Goal: Information Seeking & Learning: Learn about a topic

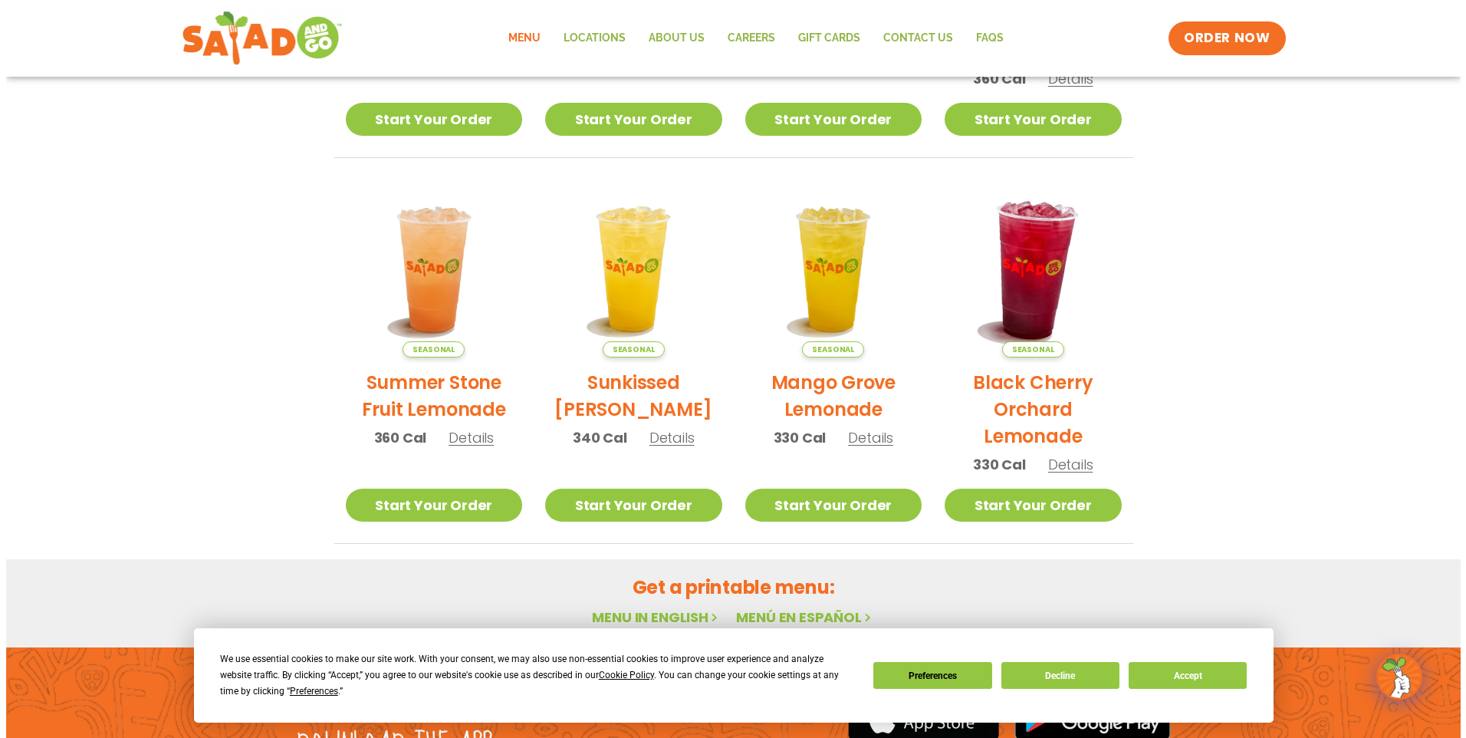
scroll to position [690, 0]
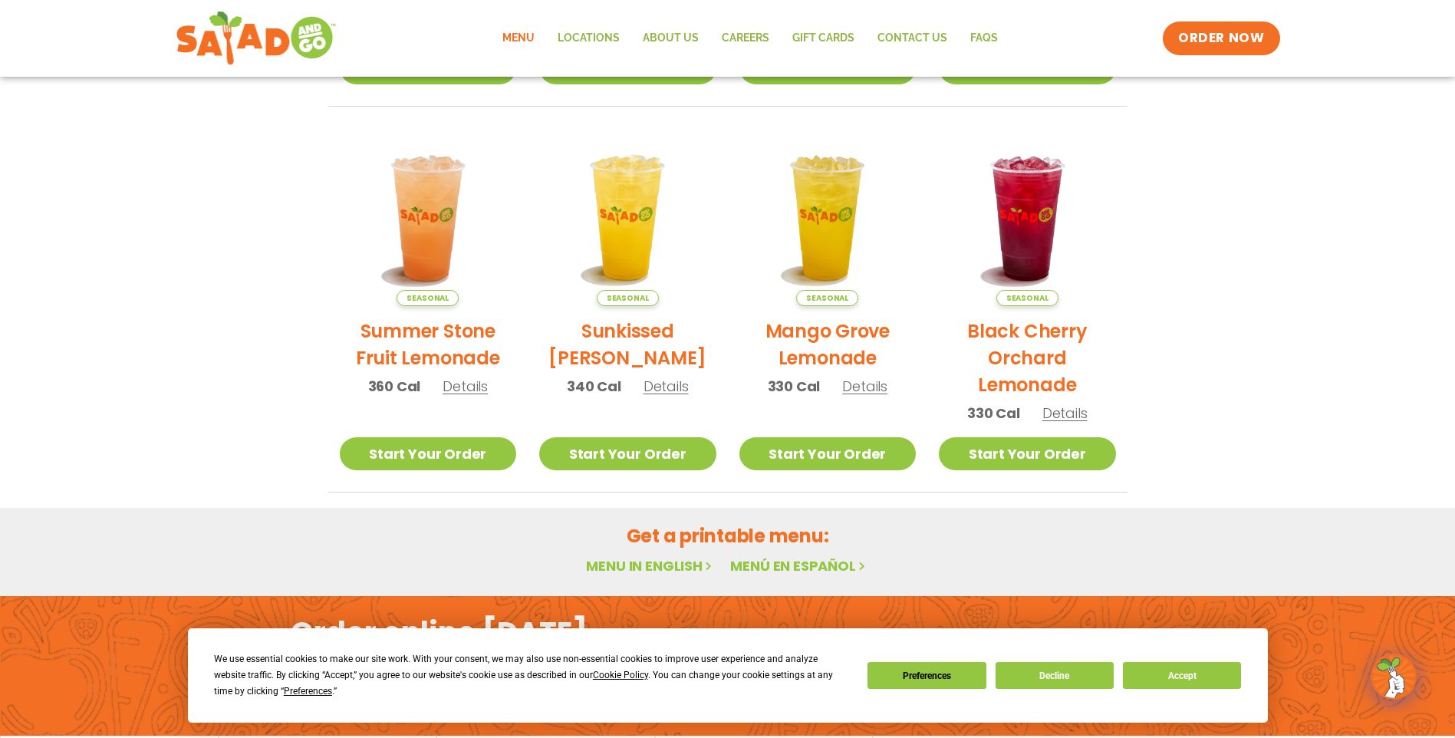
click at [422, 332] on h2 "Summer Stone Fruit Lemonade" at bounding box center [428, 344] width 177 height 54
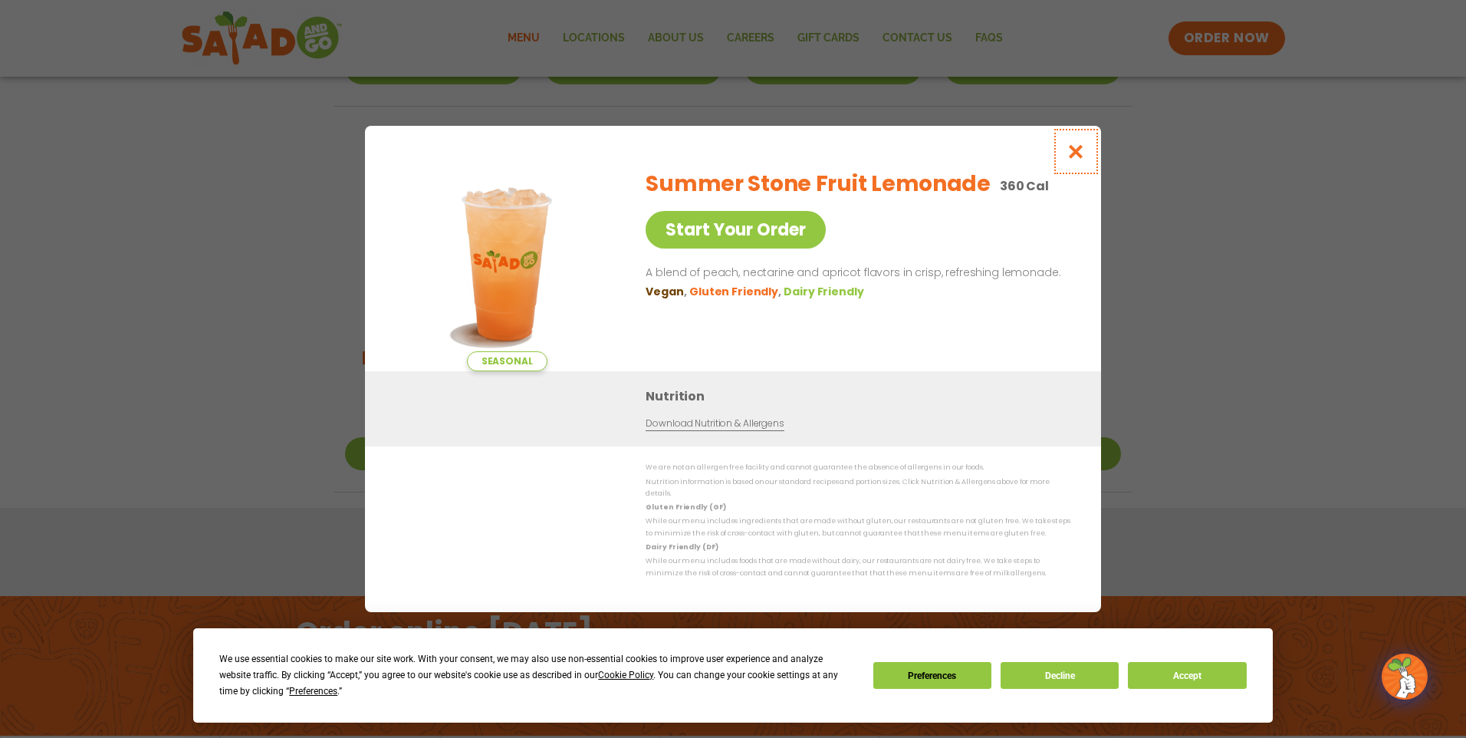
click at [1079, 156] on icon "Close modal" at bounding box center [1076, 151] width 19 height 16
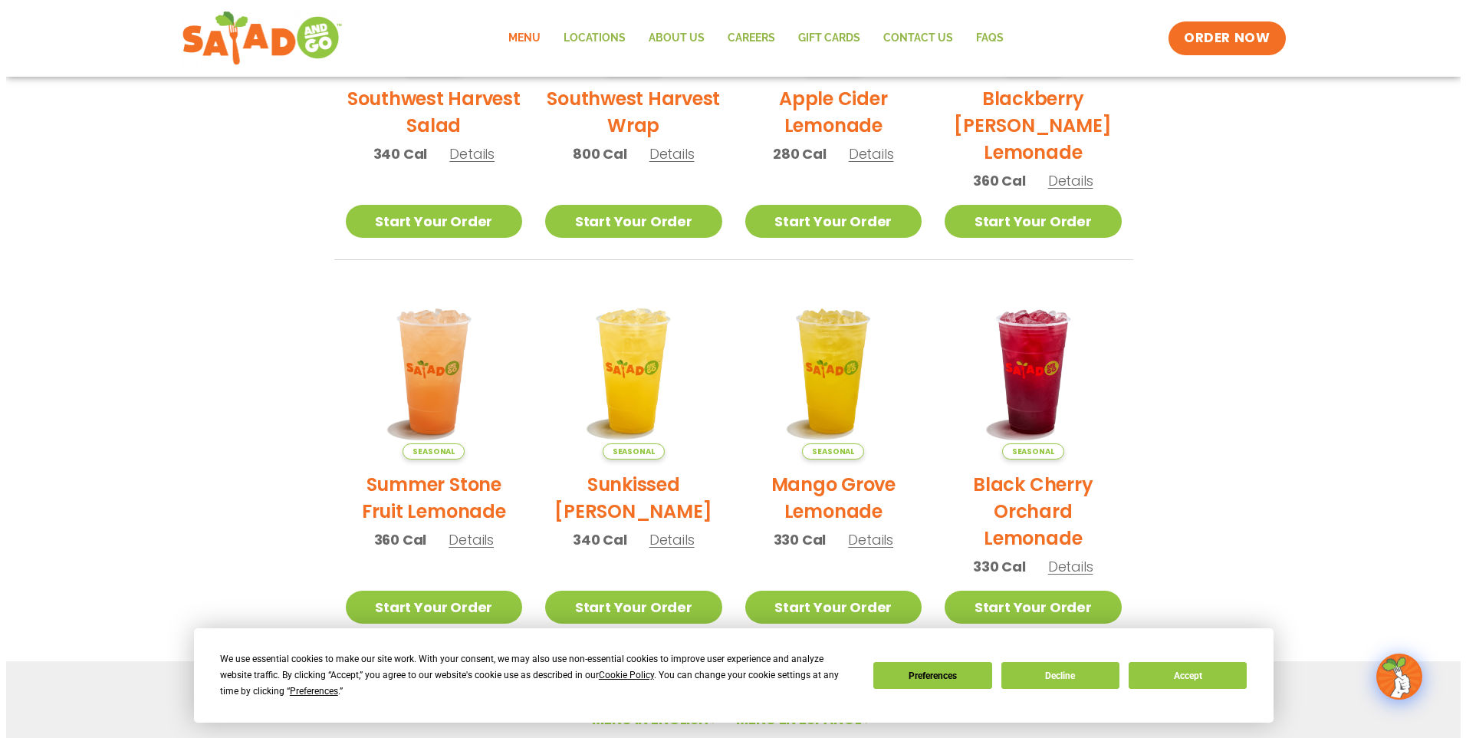
scroll to position [675, 0]
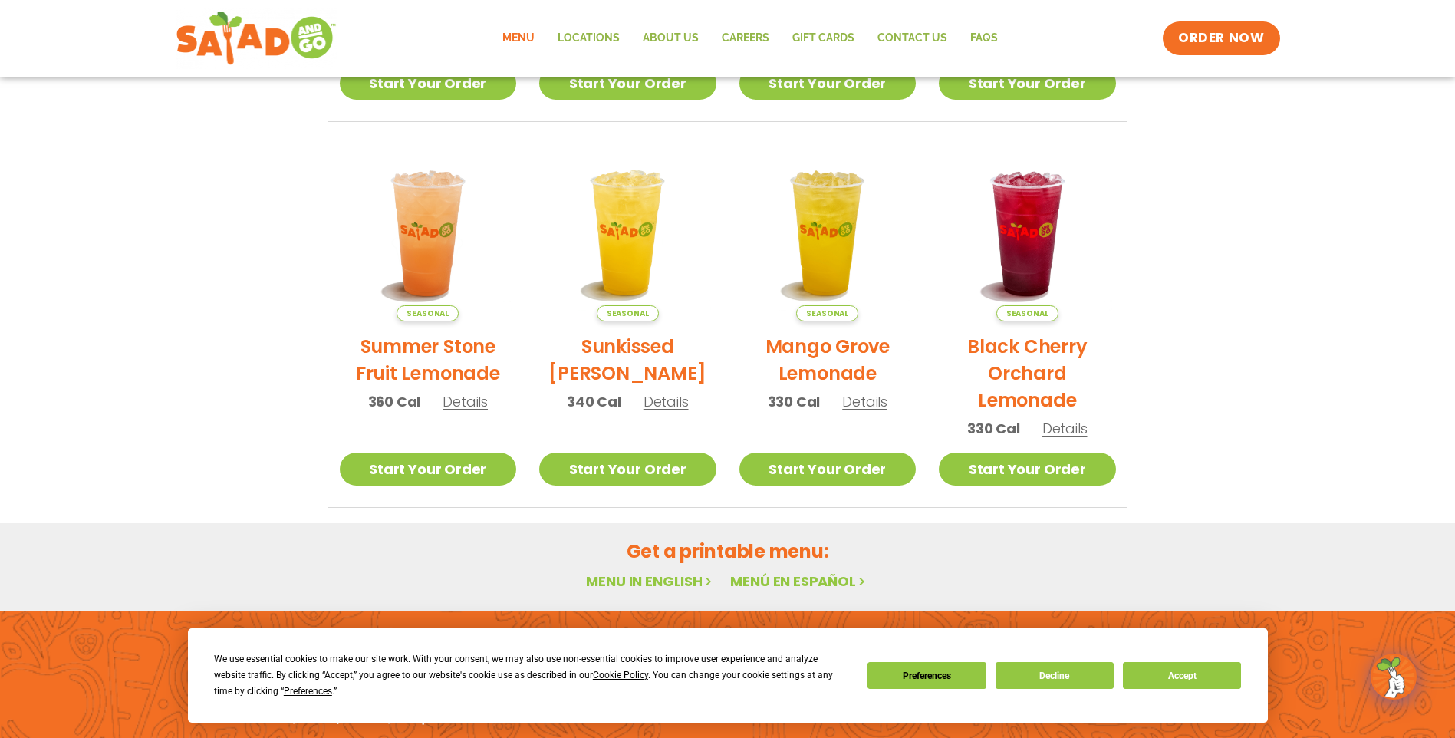
click at [1021, 346] on h2 "Black Cherry Orchard Lemonade" at bounding box center [1027, 373] width 177 height 81
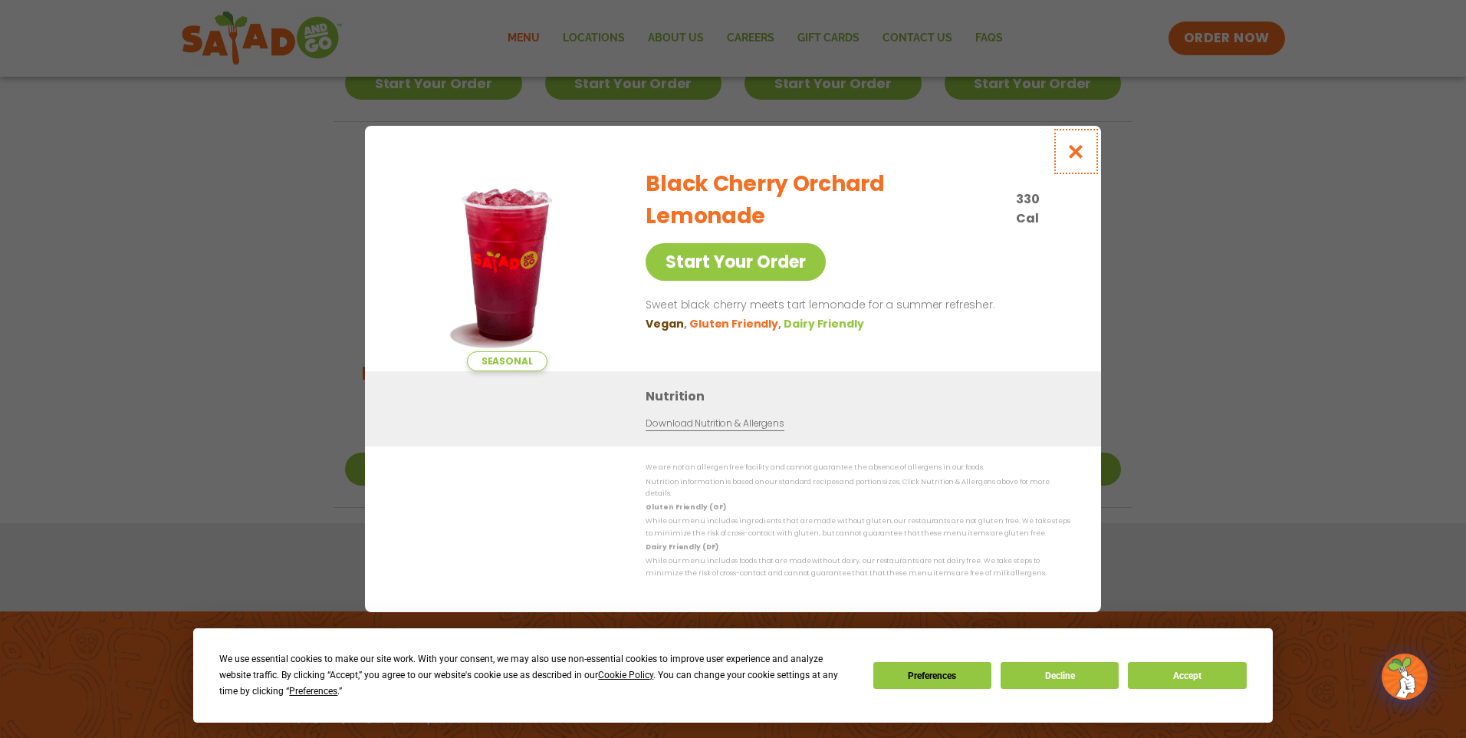
click at [1077, 147] on button "Close modal" at bounding box center [1076, 151] width 50 height 51
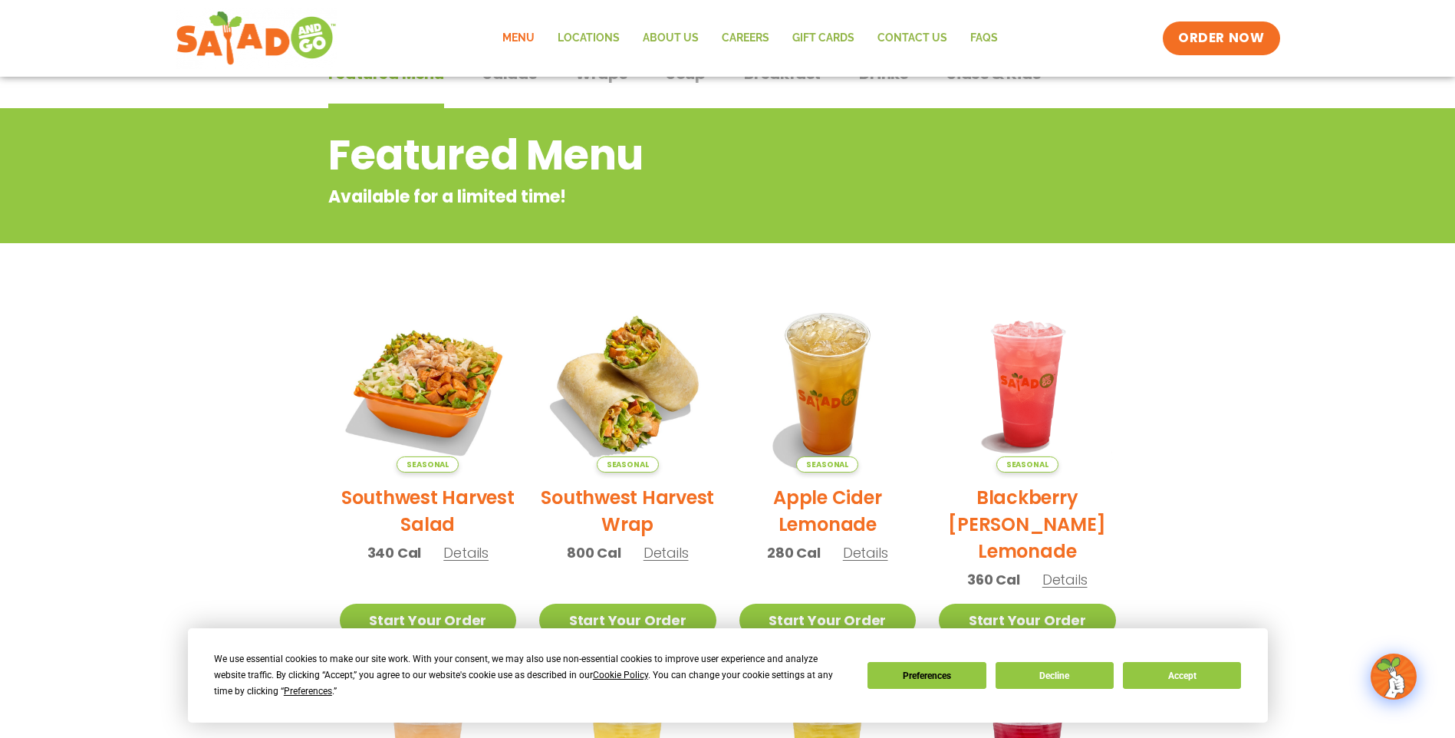
scroll to position [0, 0]
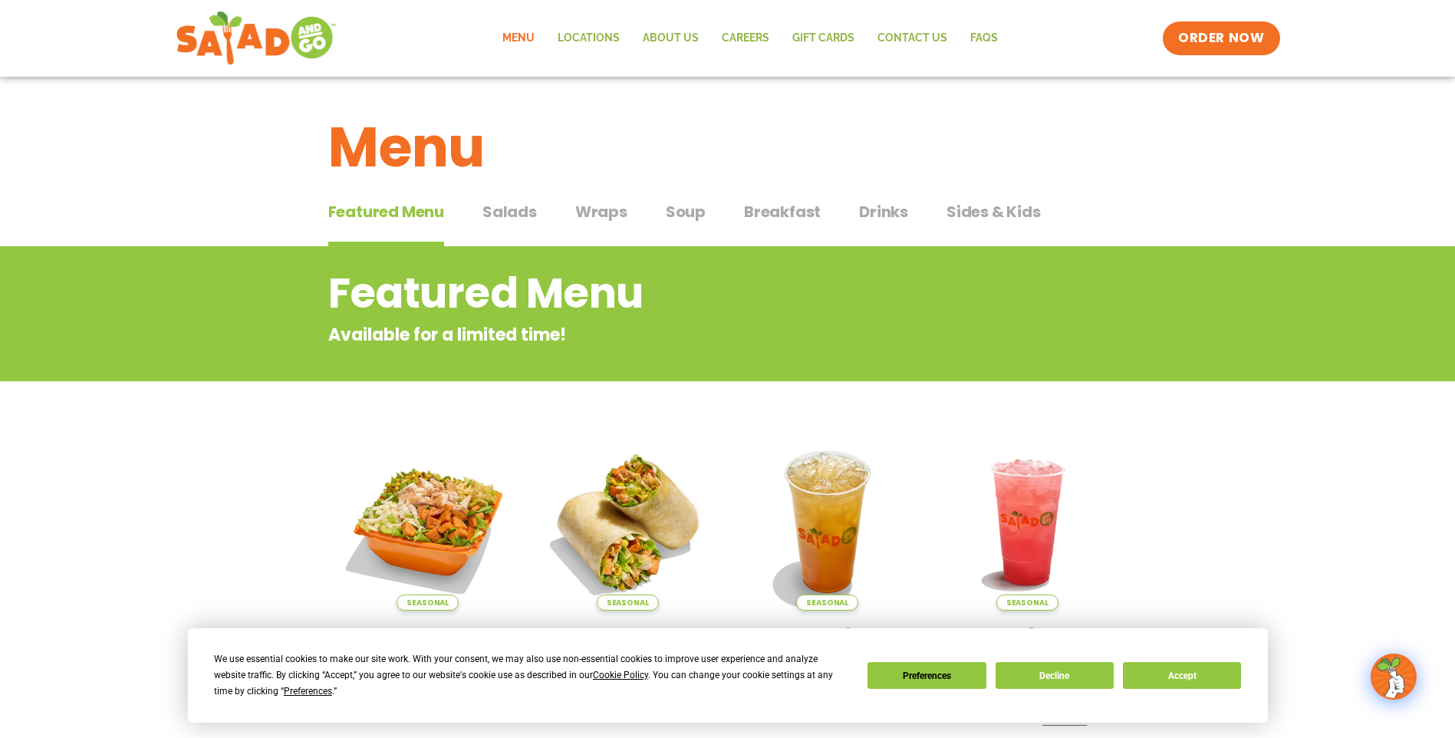
click at [523, 219] on span "Salads" at bounding box center [509, 211] width 54 height 23
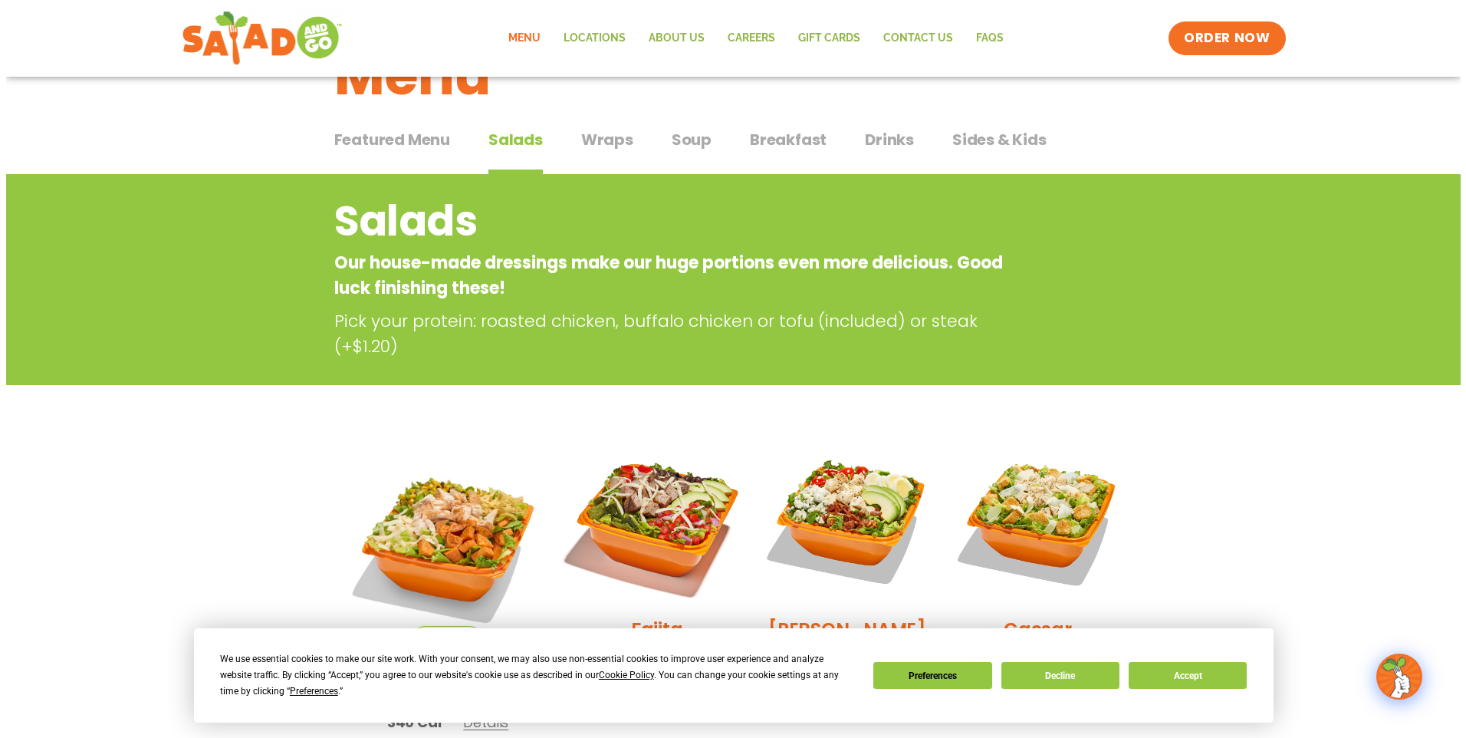
scroll to position [230, 0]
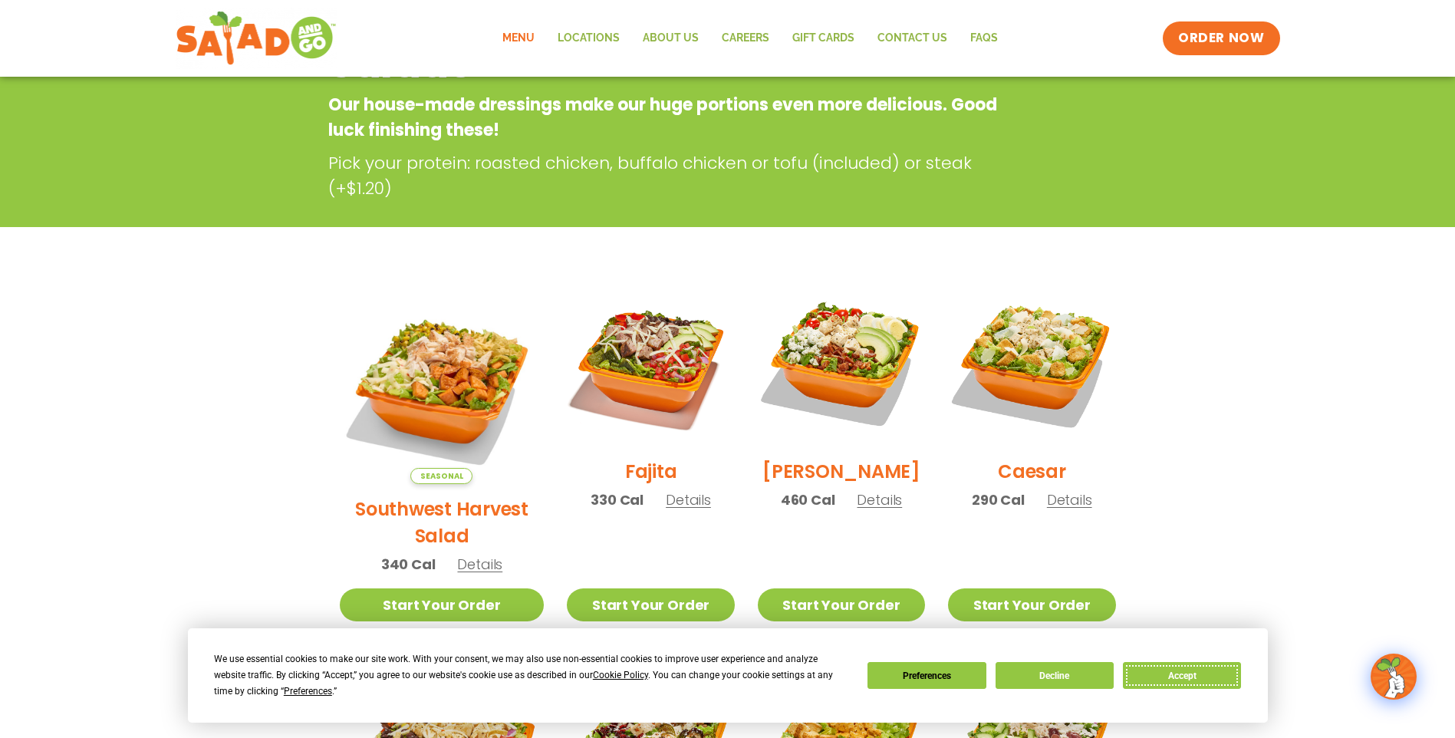
click at [1179, 684] on button "Accept" at bounding box center [1182, 675] width 118 height 27
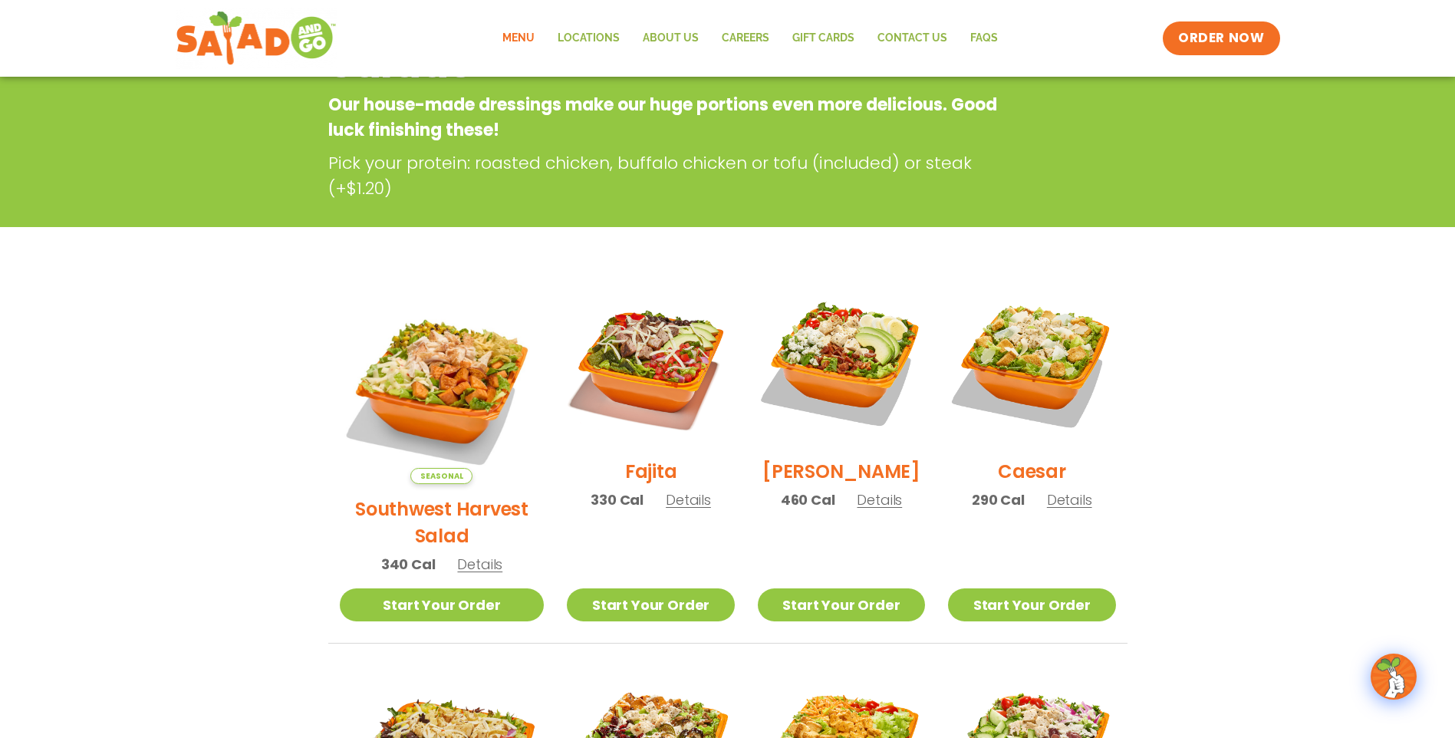
click at [428, 495] on h2 "Southwest Harvest Salad" at bounding box center [442, 522] width 205 height 54
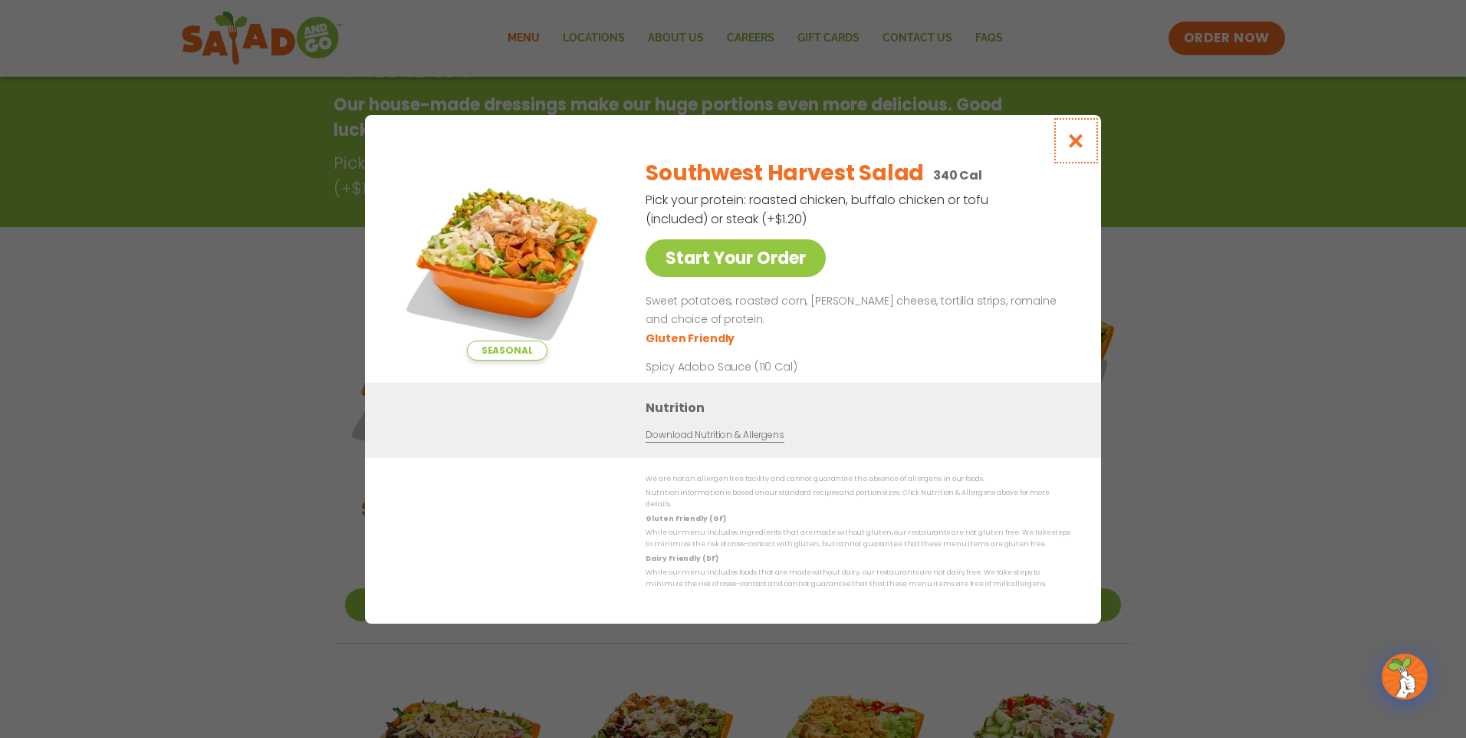
click at [1076, 149] on icon "Close modal" at bounding box center [1076, 141] width 19 height 16
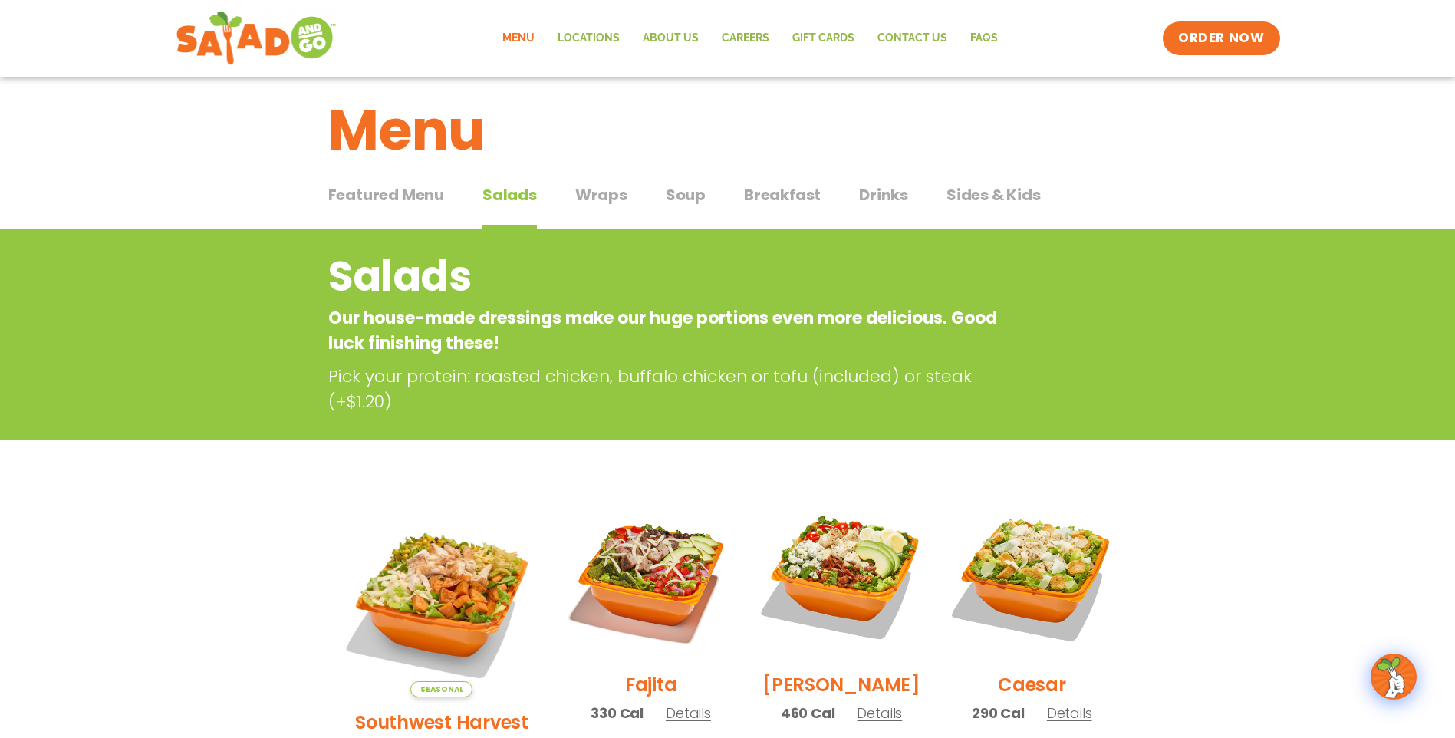
scroll to position [0, 0]
